Goal: Information Seeking & Learning: Learn about a topic

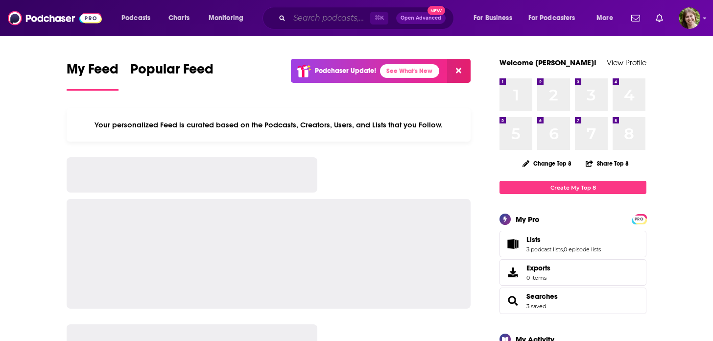
click at [327, 22] on input "Search podcasts, credits, & more..." at bounding box center [330, 18] width 81 height 16
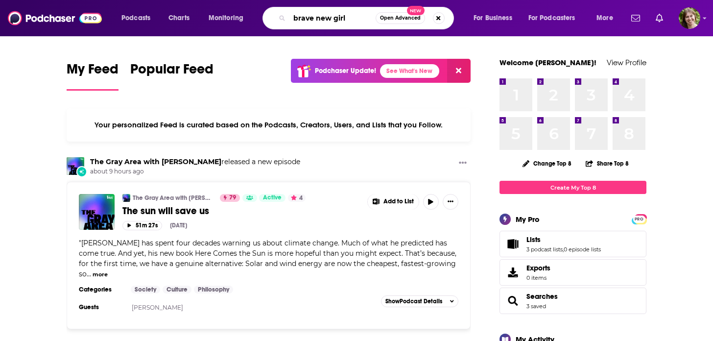
type input "brave new girl"
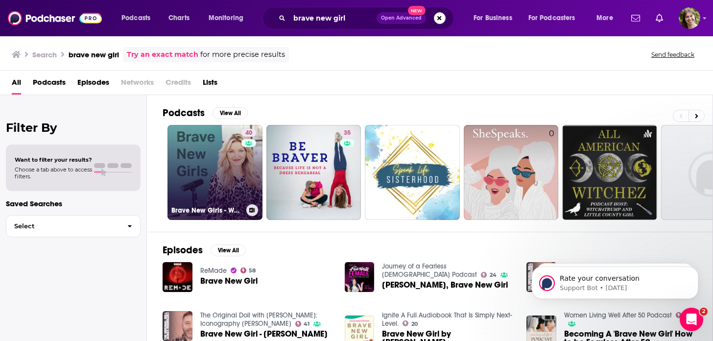
click at [222, 173] on link "40 Brave New Girls - Well Beings, Well Planet" at bounding box center [215, 172] width 95 height 95
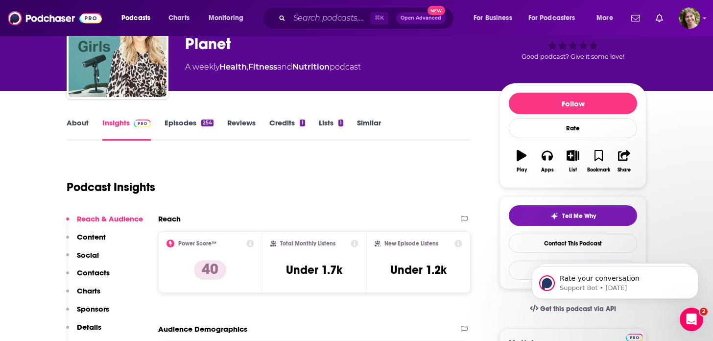
scroll to position [101, 0]
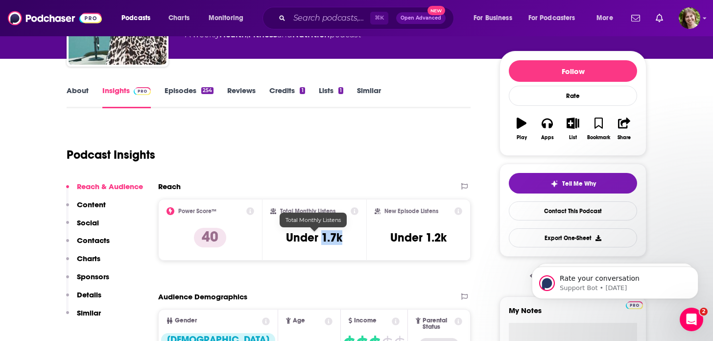
drag, startPoint x: 345, startPoint y: 238, endPoint x: 323, endPoint y: 239, distance: 22.1
click at [323, 239] on div "Total Monthly Listens Under 1.7k" at bounding box center [314, 229] width 89 height 45
copy h3 "1.7k"
click at [318, 20] on input "Search podcasts, credits, & more..." at bounding box center [330, 18] width 81 height 16
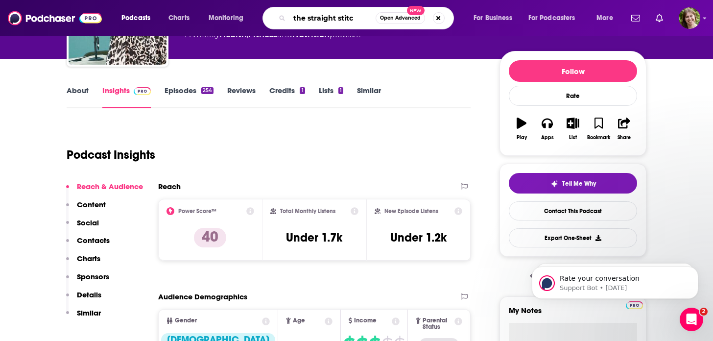
type input "the straight stitch"
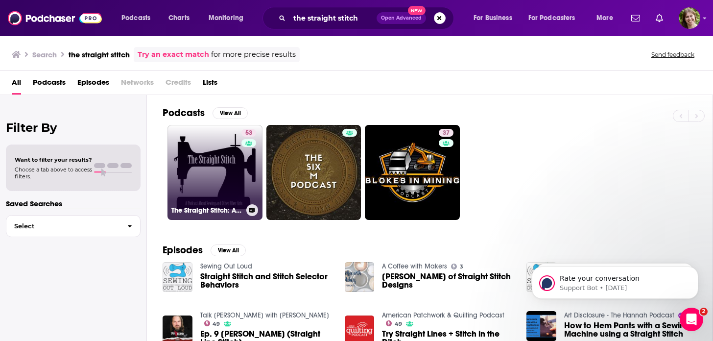
click at [230, 168] on link "53 The Straight Stitch: A Podcast About Sewing and Other Fiber Arts." at bounding box center [215, 172] width 95 height 95
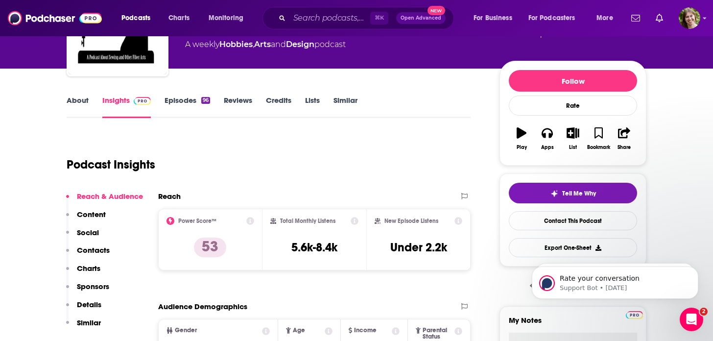
scroll to position [109, 0]
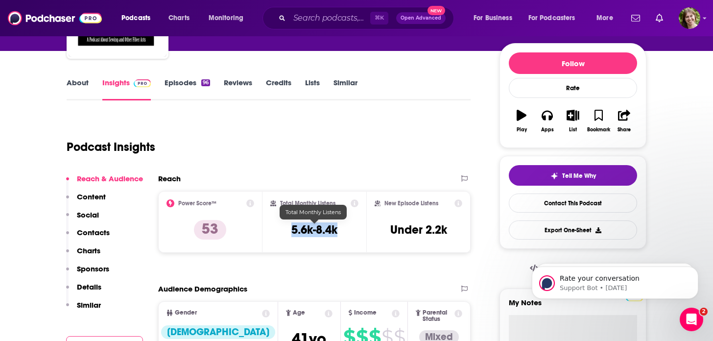
drag, startPoint x: 340, startPoint y: 230, endPoint x: 282, endPoint y: 233, distance: 57.4
click at [282, 233] on div "Total Monthly Listens 5.6k-8.4k" at bounding box center [314, 221] width 89 height 45
copy h3 "5.6k-8.4k"
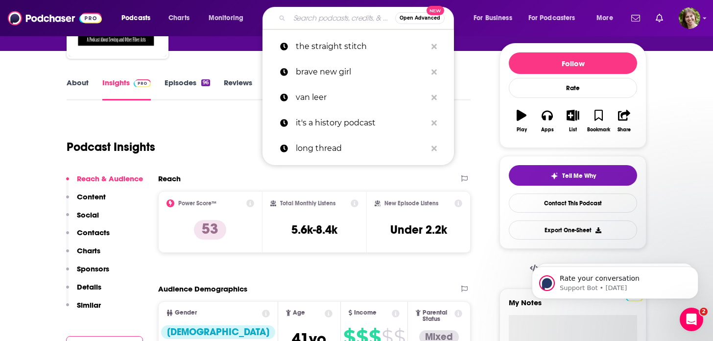
click at [311, 23] on input "Search podcasts, credits, & more..." at bounding box center [343, 18] width 106 height 16
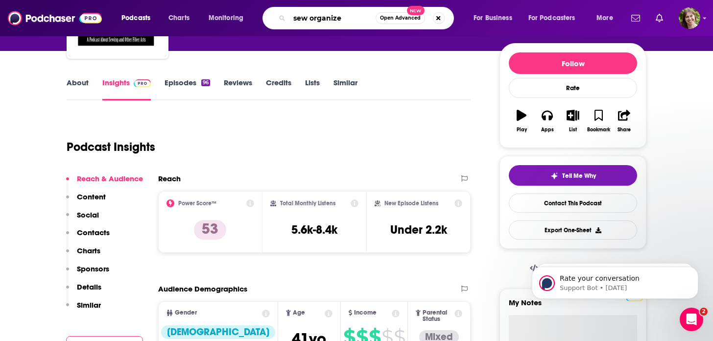
type input "sew organized"
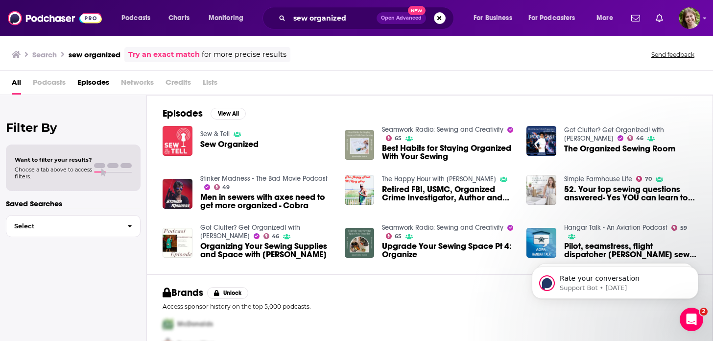
click at [246, 145] on span "Sew Organized" at bounding box center [229, 144] width 58 height 8
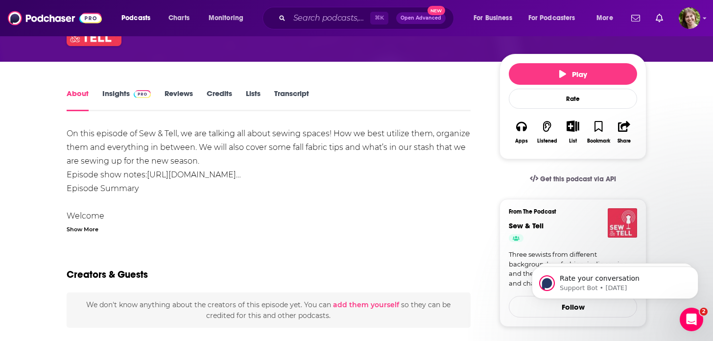
scroll to position [93, 0]
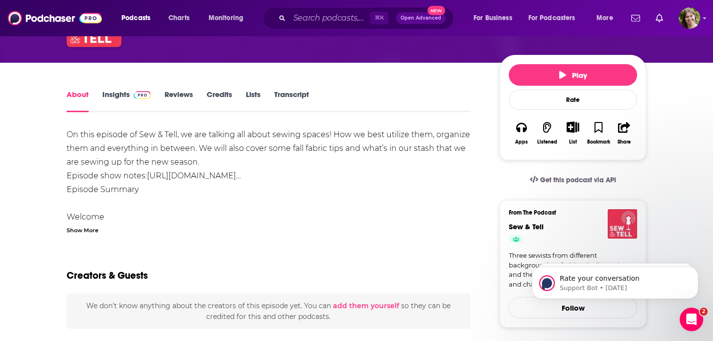
click at [134, 90] on span at bounding box center [142, 94] width 17 height 9
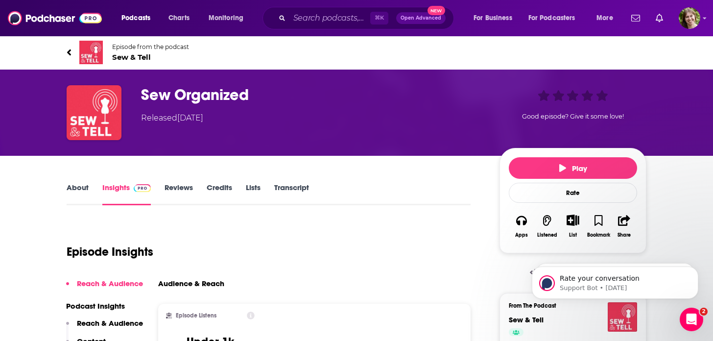
click at [134, 55] on span "Sew & Tell" at bounding box center [150, 56] width 77 height 9
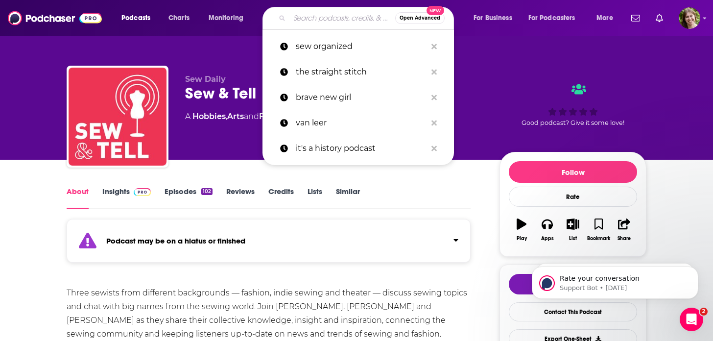
click at [321, 16] on input "Search podcasts, credits, & more..." at bounding box center [343, 18] width 106 height 16
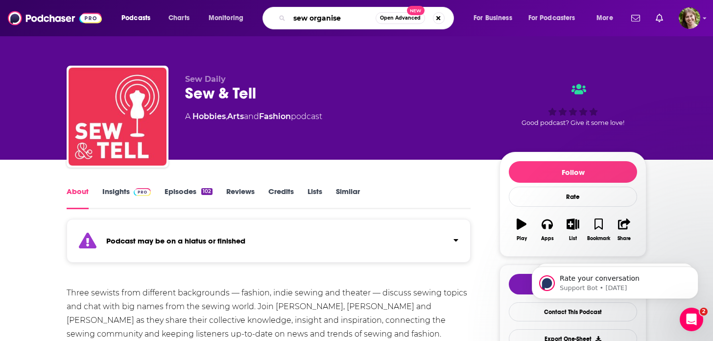
type input "sew organised"
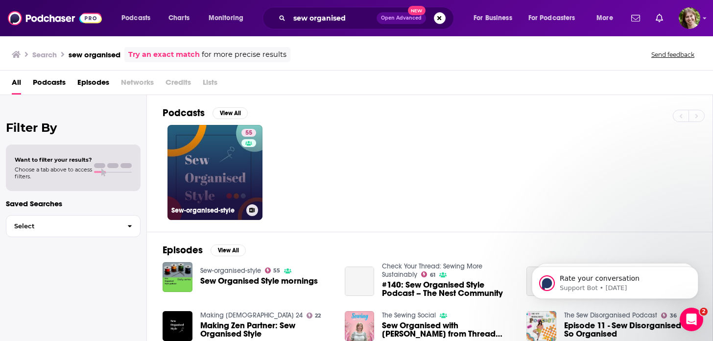
click at [205, 175] on link "55 Sew-organised-style" at bounding box center [215, 172] width 95 height 95
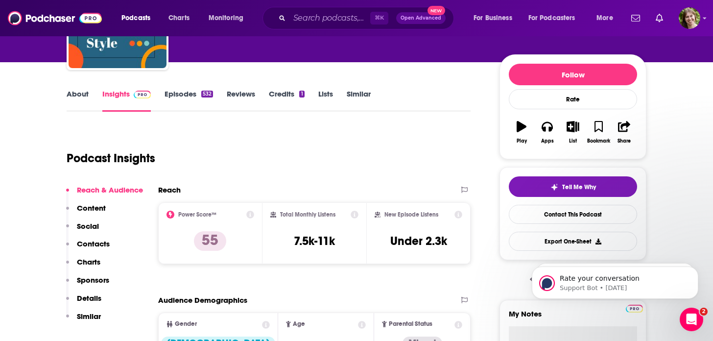
scroll to position [114, 0]
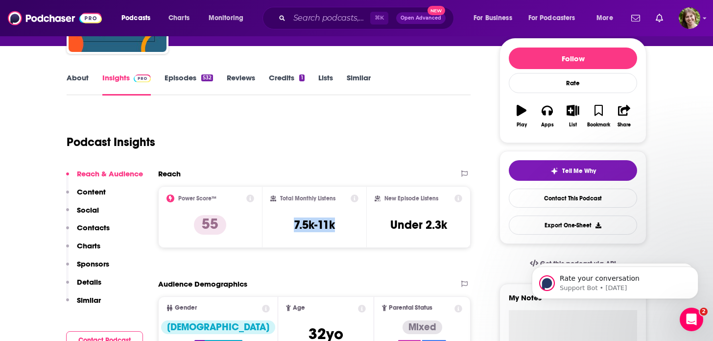
drag, startPoint x: 339, startPoint y: 226, endPoint x: 288, endPoint y: 226, distance: 51.0
click at [288, 226] on div "Total Monthly Listens 7.5k-11k" at bounding box center [314, 217] width 89 height 45
copy h3 "7.5k-11k"
